Goal: Purchase product/service

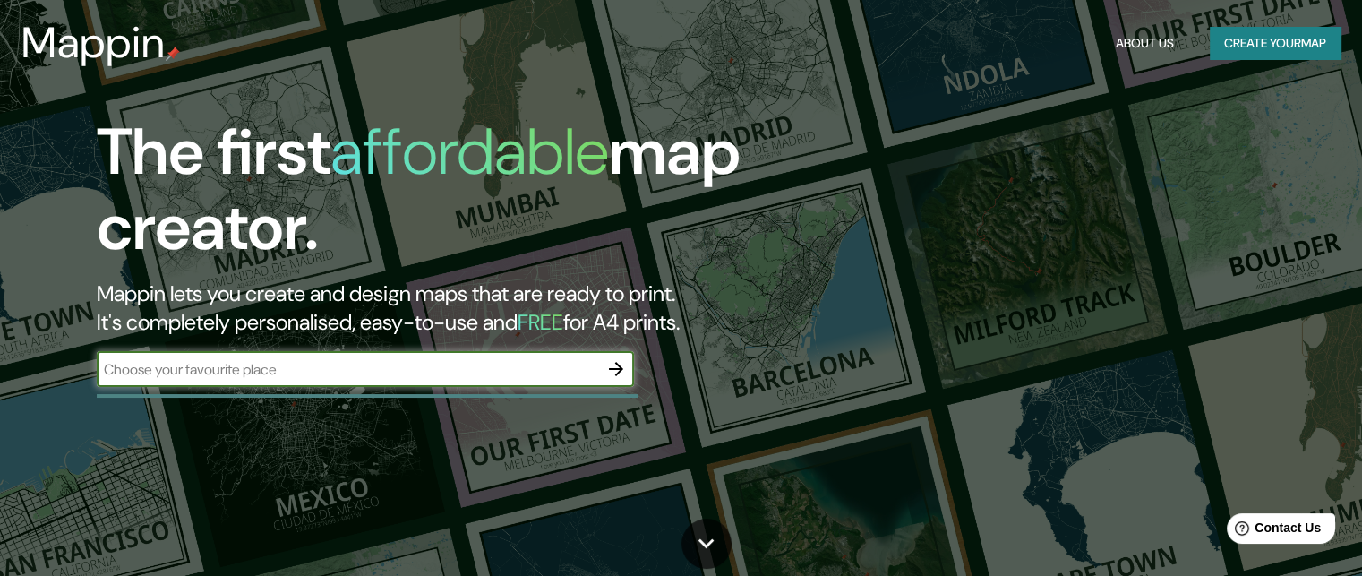
click at [423, 370] on input "text" at bounding box center [347, 369] width 501 height 21
type input "calle 84 #64-126"
click at [1288, 54] on button "Create your map" at bounding box center [1275, 43] width 131 height 33
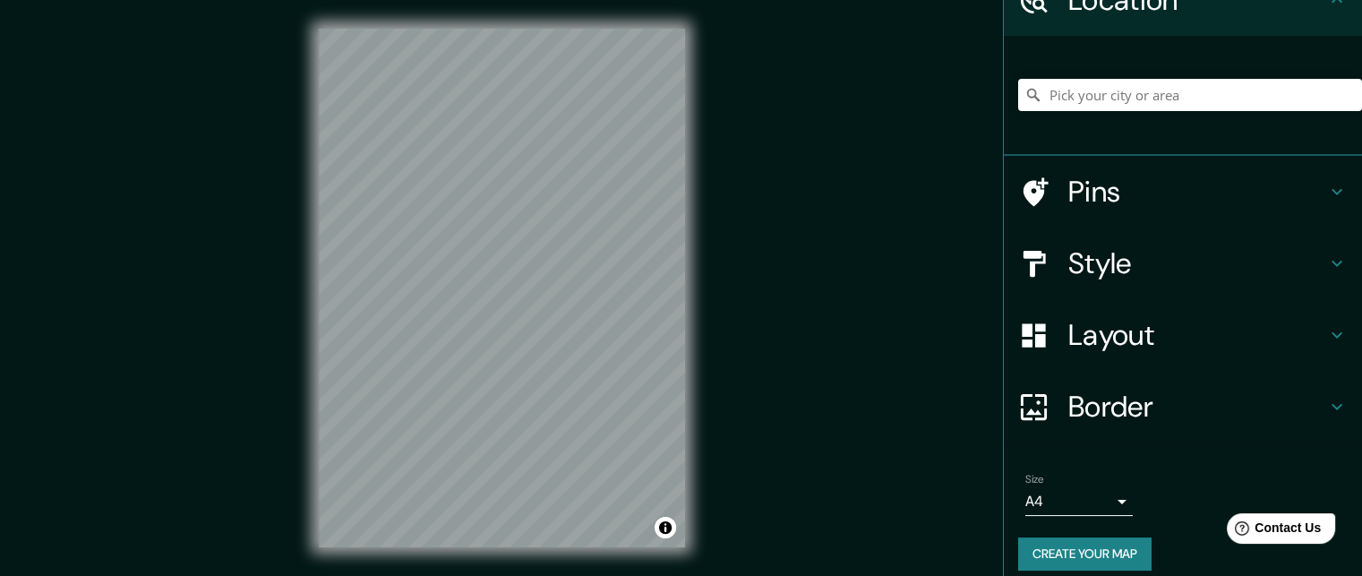
scroll to position [107, 0]
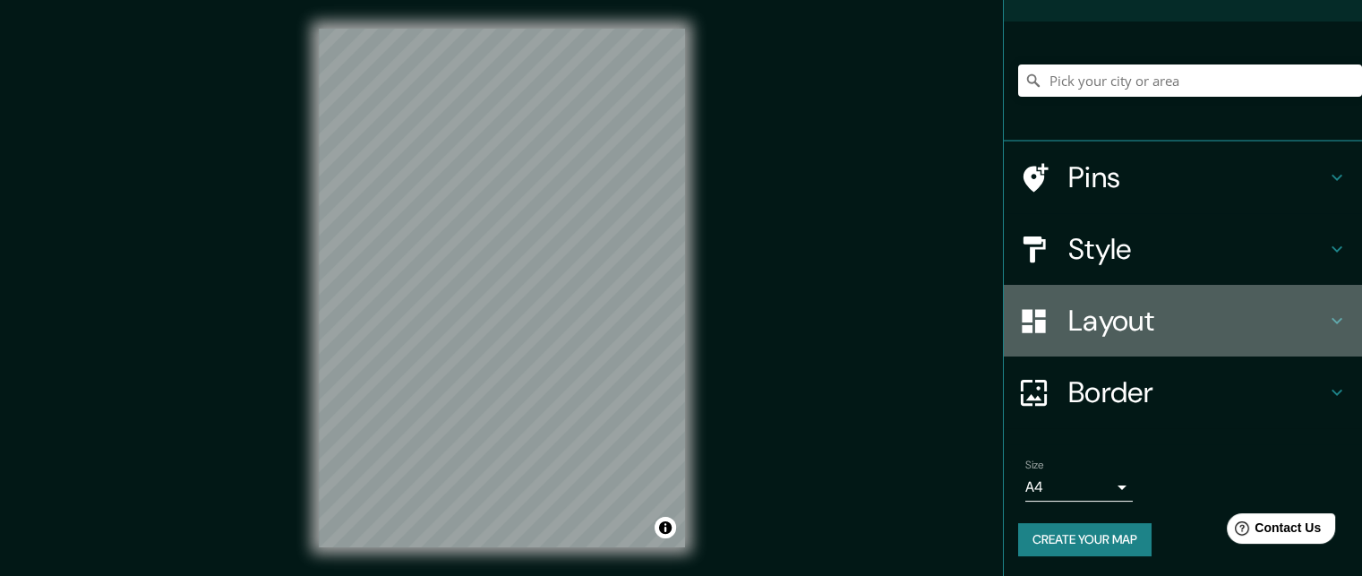
click at [1074, 318] on h4 "Layout" at bounding box center [1197, 321] width 258 height 36
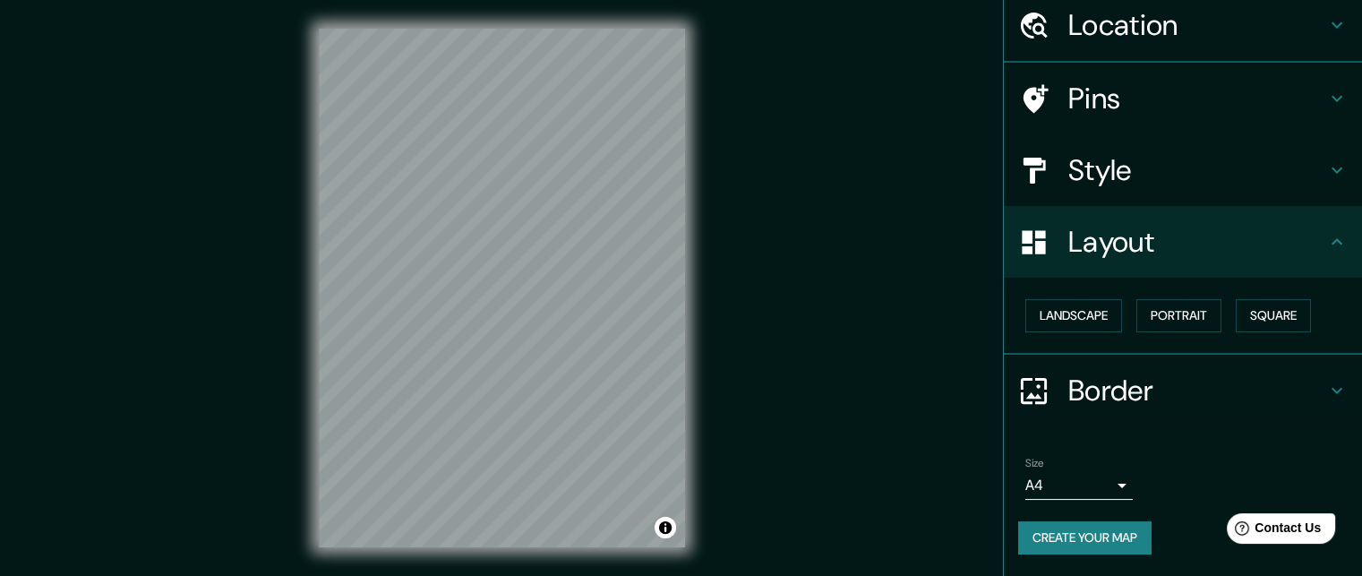
scroll to position [66, 0]
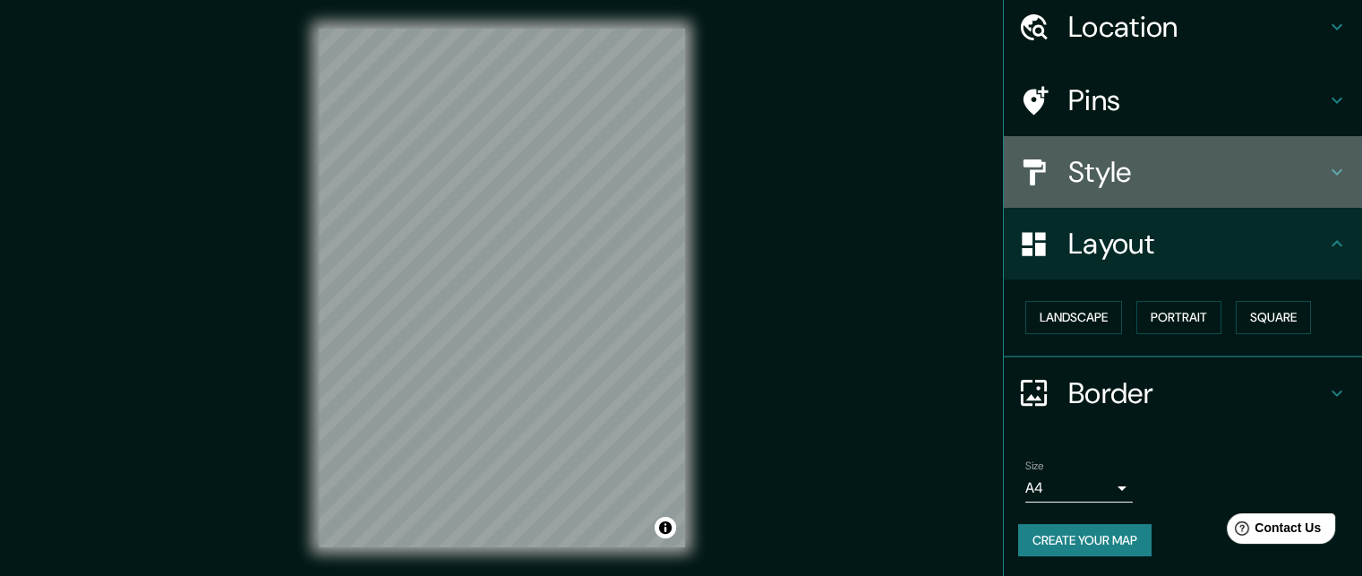
click at [1167, 154] on h4 "Style" at bounding box center [1197, 172] width 258 height 36
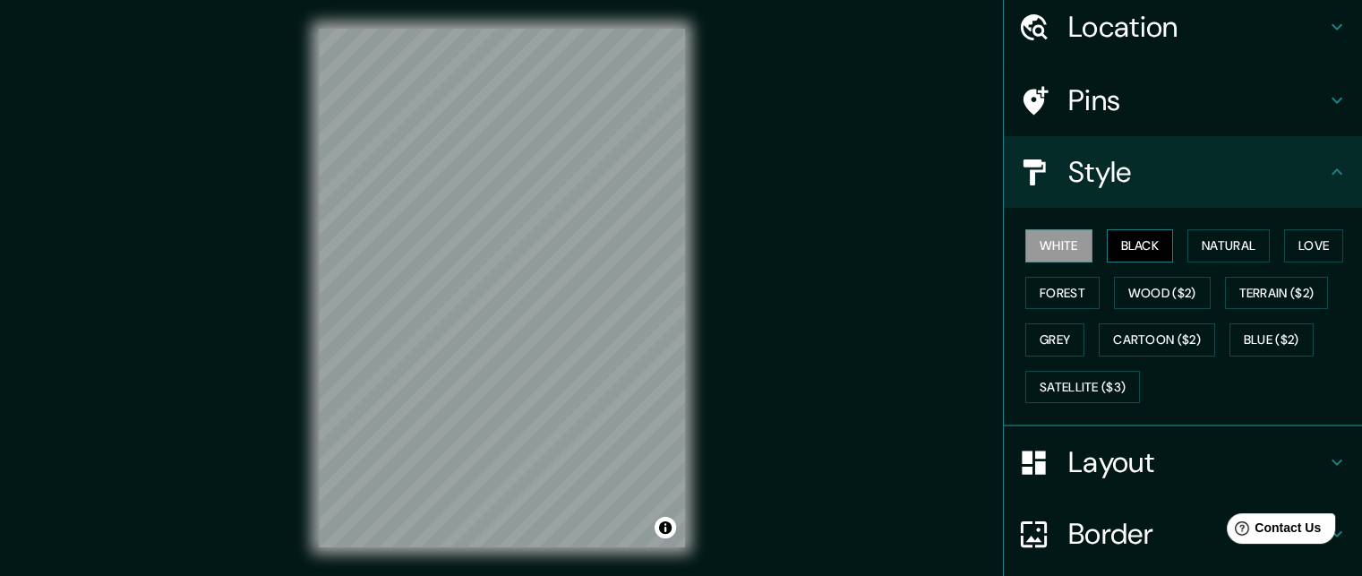
click at [1139, 239] on button "Black" at bounding box center [1140, 245] width 67 height 33
click at [800, 418] on div "Mappin Location Pins Style [PERSON_NAME] Black Natural Love Forest [PERSON_NAME…" at bounding box center [681, 302] width 1362 height 604
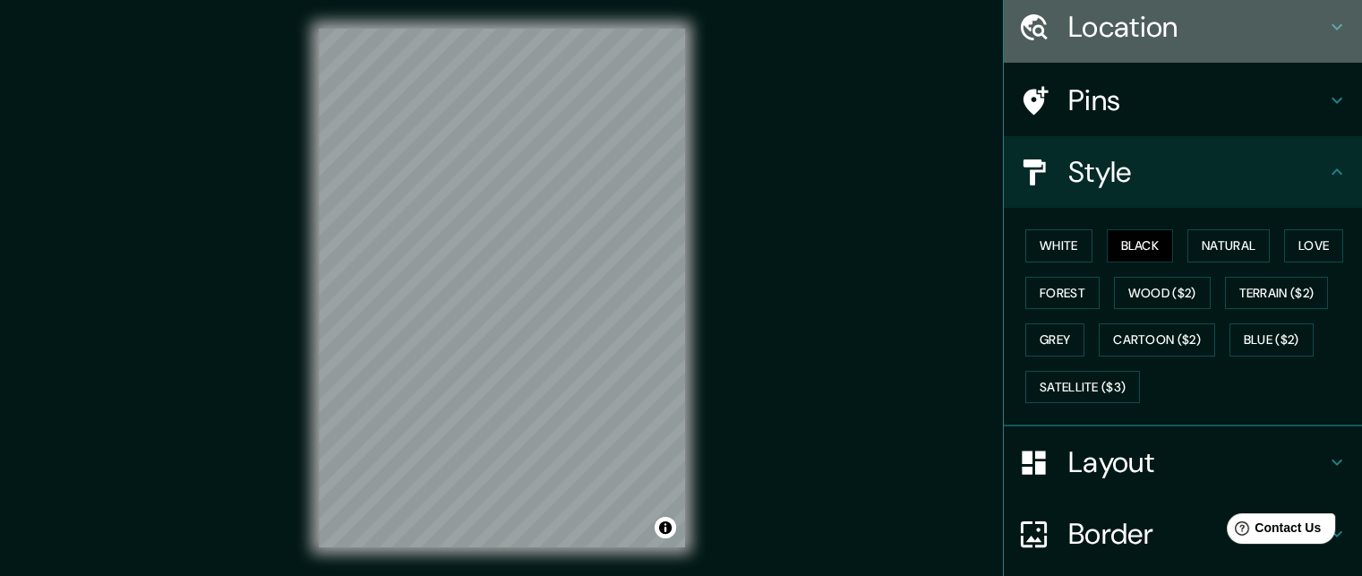
click at [1141, 21] on h4 "Location" at bounding box center [1197, 27] width 258 height 36
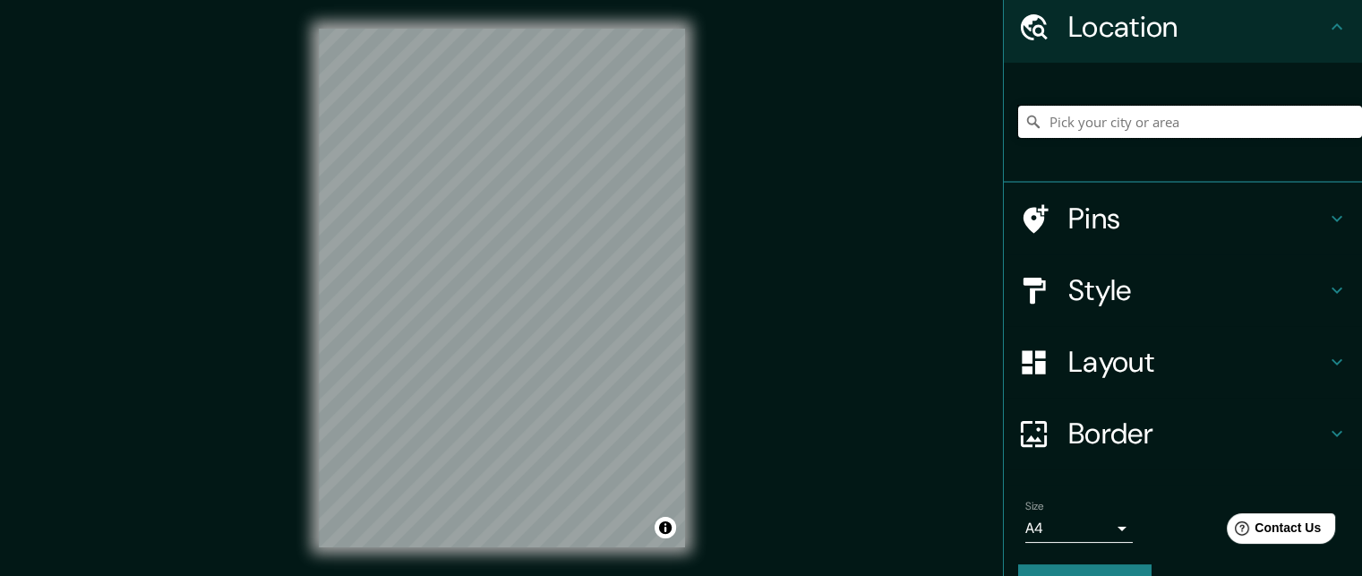
click at [1132, 114] on input "Pick your city or area" at bounding box center [1190, 122] width 344 height 32
type input "[STREET_ADDRESS]"
click at [885, 452] on div "Mappin Location [STREET_ADDRESS][GEOGRAPHIC_DATA][STREET_ADDRESS] Pins Style La…" at bounding box center [681, 302] width 1362 height 604
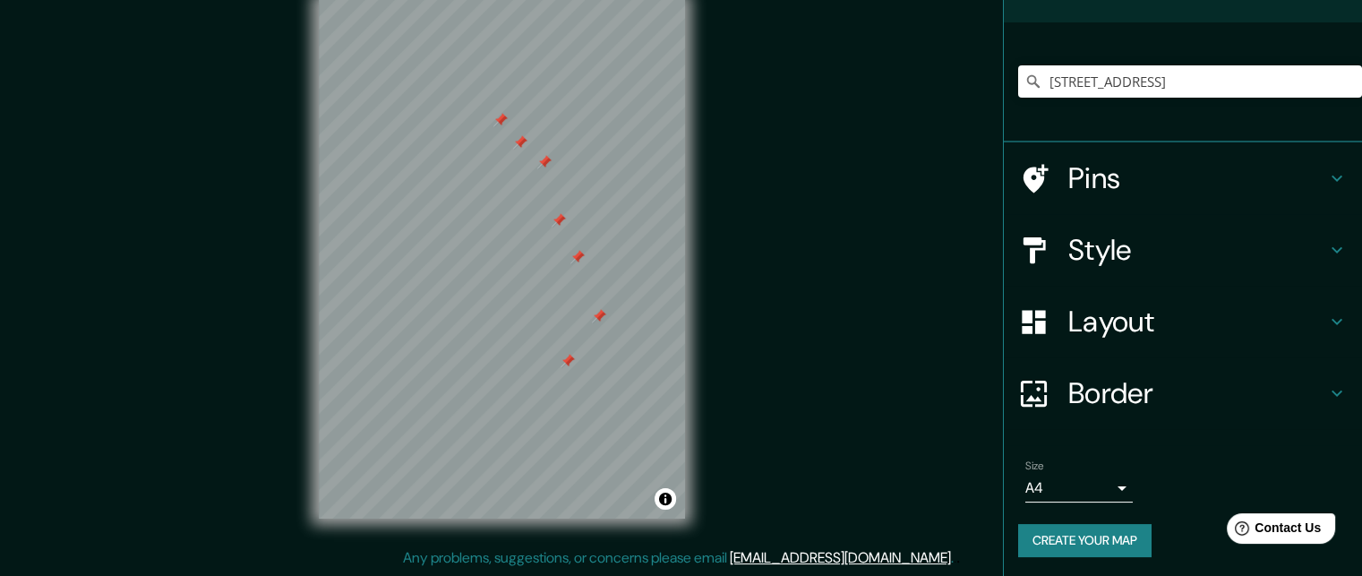
scroll to position [107, 0]
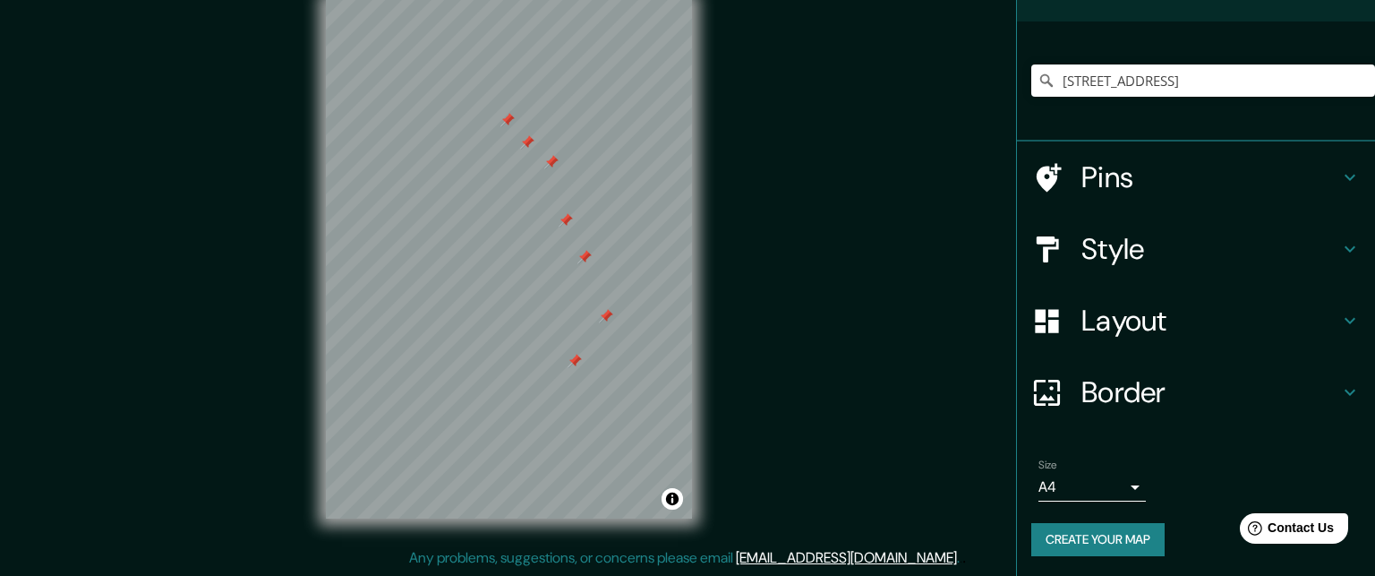
click at [1073, 499] on body "Mappin Location [STREET_ADDRESS][GEOGRAPHIC_DATA][STREET_ADDRESS] Pins Style La…" at bounding box center [687, 259] width 1375 height 576
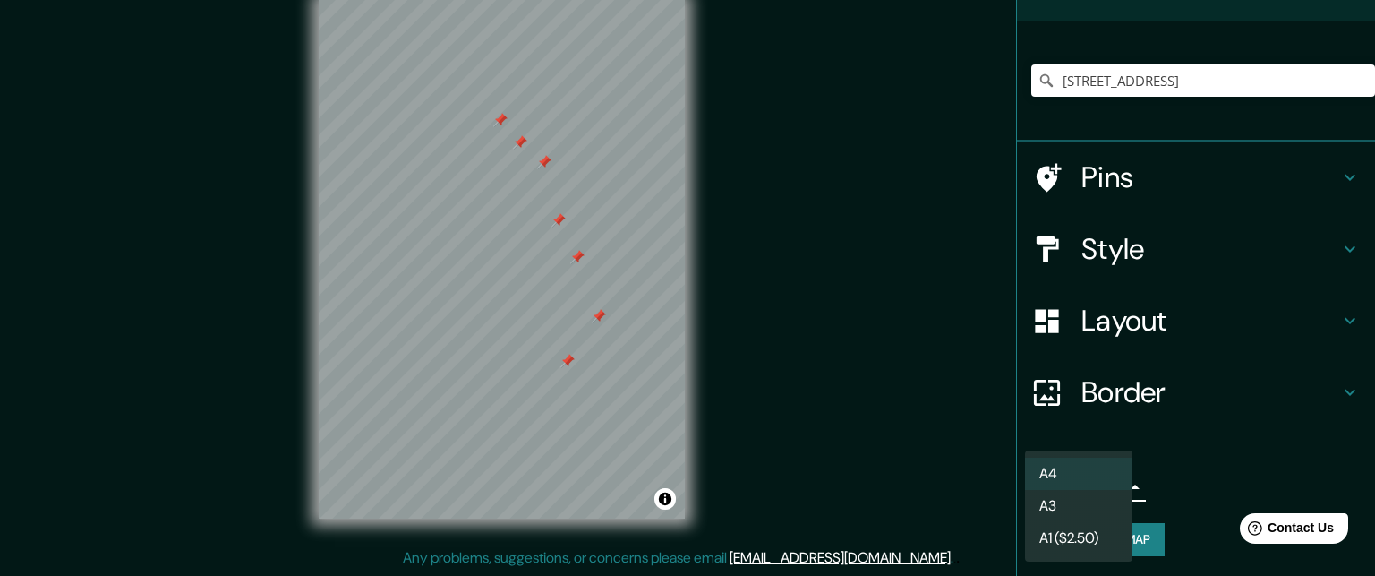
click at [1076, 475] on li "A4" at bounding box center [1078, 474] width 107 height 32
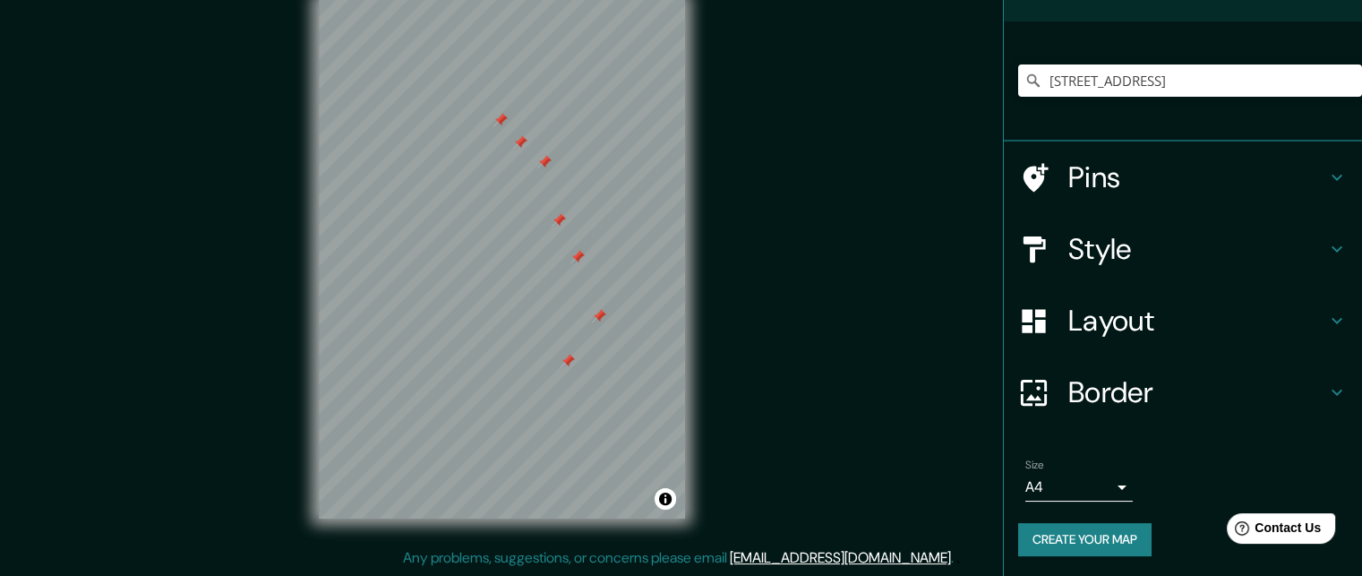
click at [886, 454] on div "Mappin Location [STREET_ADDRESS][GEOGRAPHIC_DATA][STREET_ADDRESS] Pins Style La…" at bounding box center [681, 273] width 1362 height 604
drag, startPoint x: 817, startPoint y: 413, endPoint x: 820, endPoint y: 295, distance: 117.3
click at [820, 295] on div "Mappin Location [STREET_ADDRESS][GEOGRAPHIC_DATA][STREET_ADDRESS] Pins Style La…" at bounding box center [681, 273] width 1362 height 604
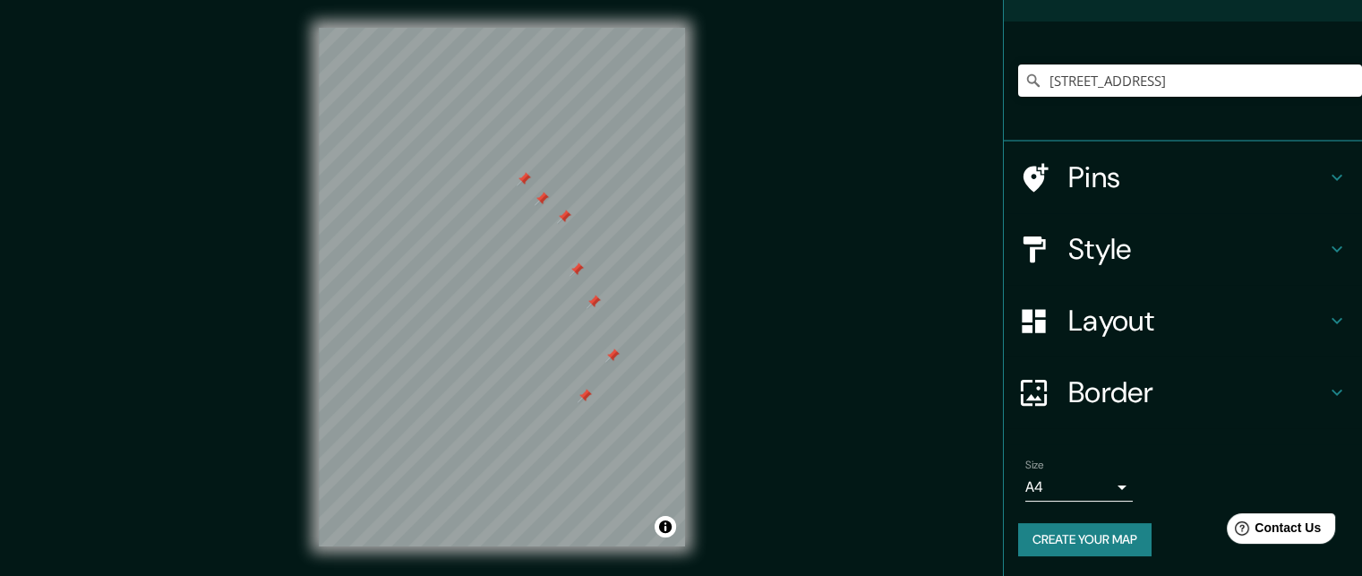
scroll to position [0, 0]
click at [1090, 383] on h4 "Border" at bounding box center [1197, 392] width 258 height 36
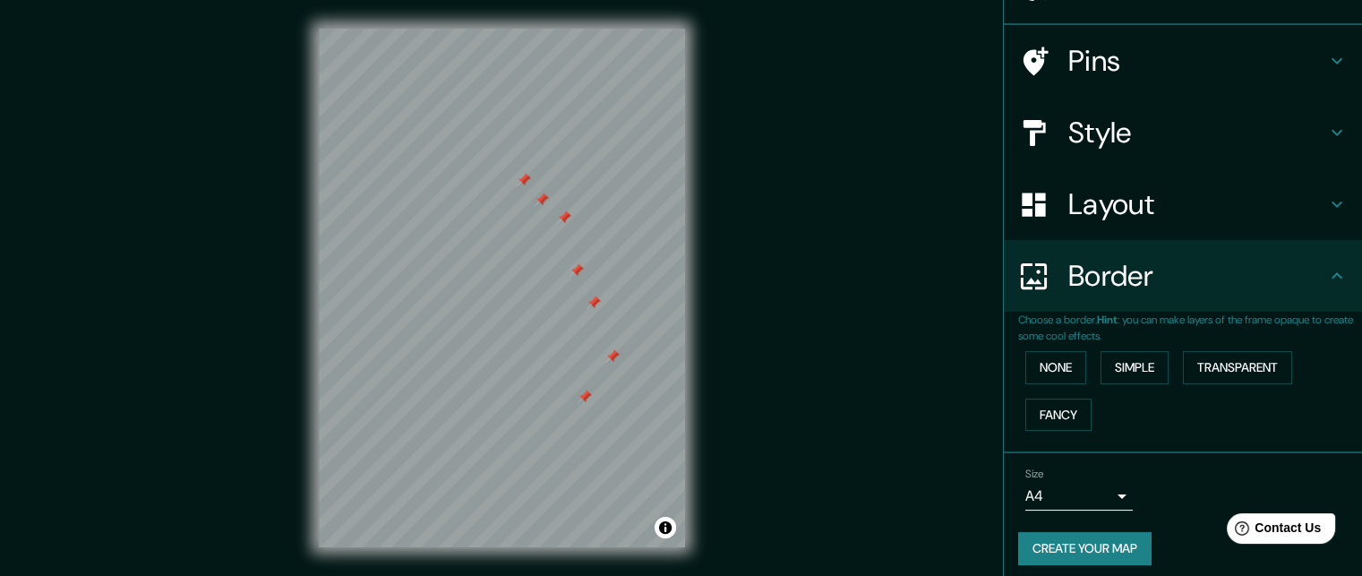
scroll to position [107, 0]
click at [1103, 368] on button "Simple" at bounding box center [1134, 365] width 68 height 33
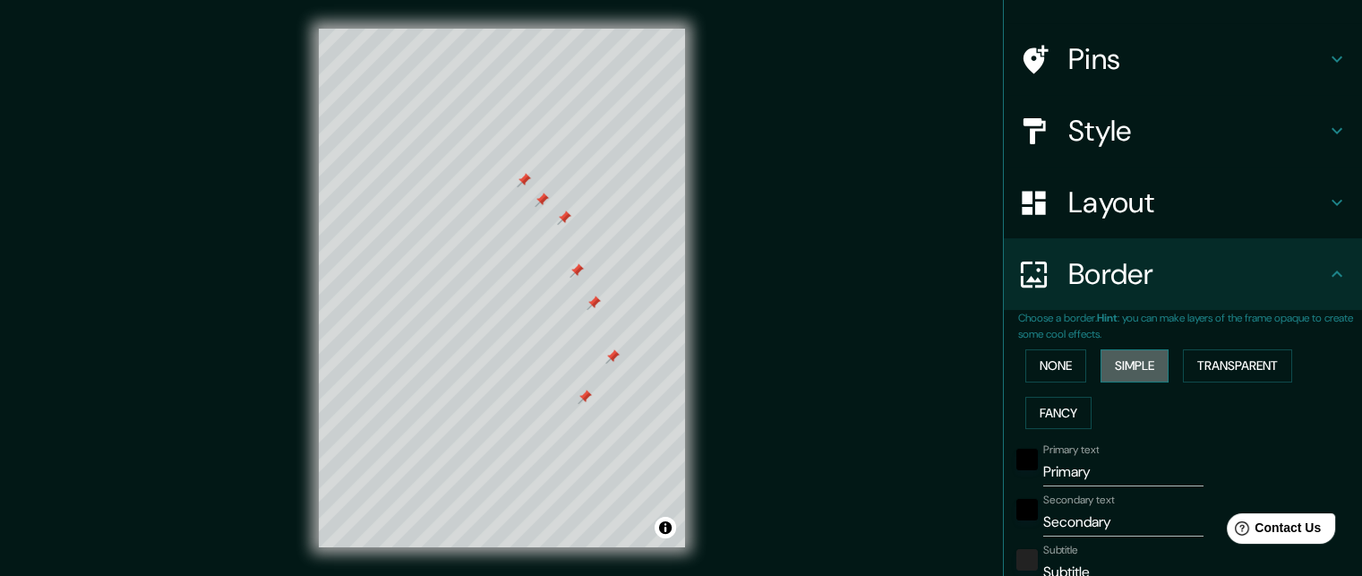
click at [1103, 368] on button "Simple" at bounding box center [1134, 365] width 68 height 33
type input "164"
type input "33"
click at [1064, 355] on button "None" at bounding box center [1055, 365] width 61 height 33
